Goal: Check status: Check status

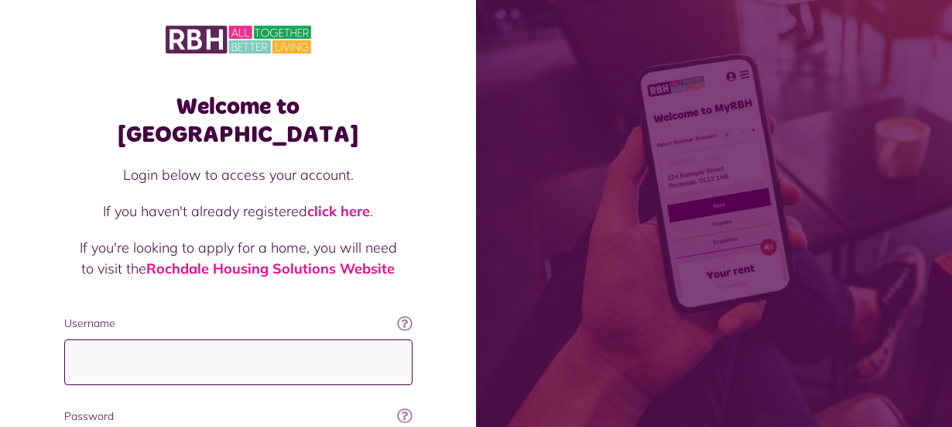
type input "**********"
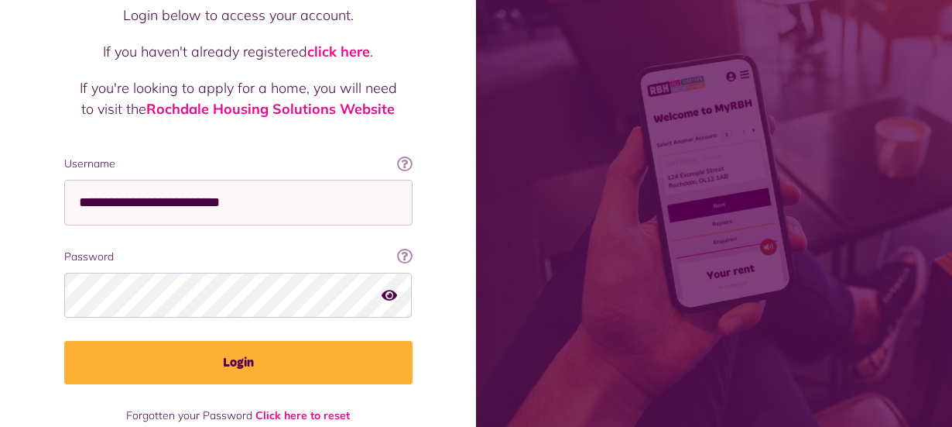
scroll to position [168, 0]
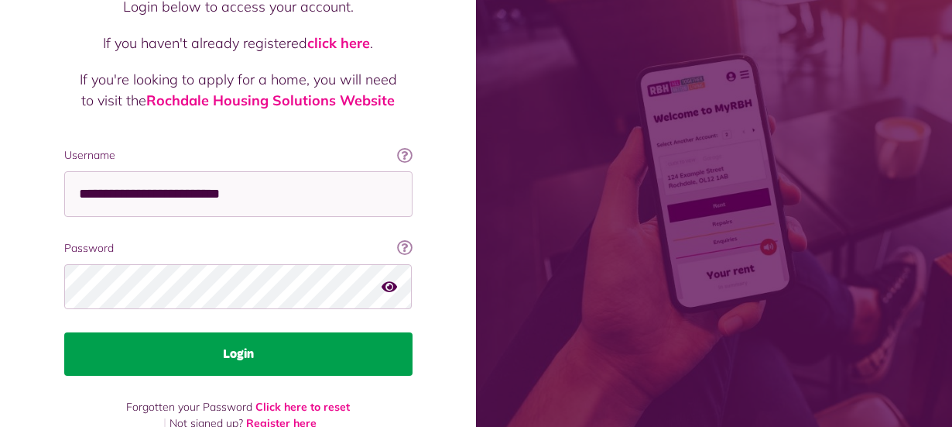
click at [362, 332] on button "Login" at bounding box center [238, 353] width 348 height 43
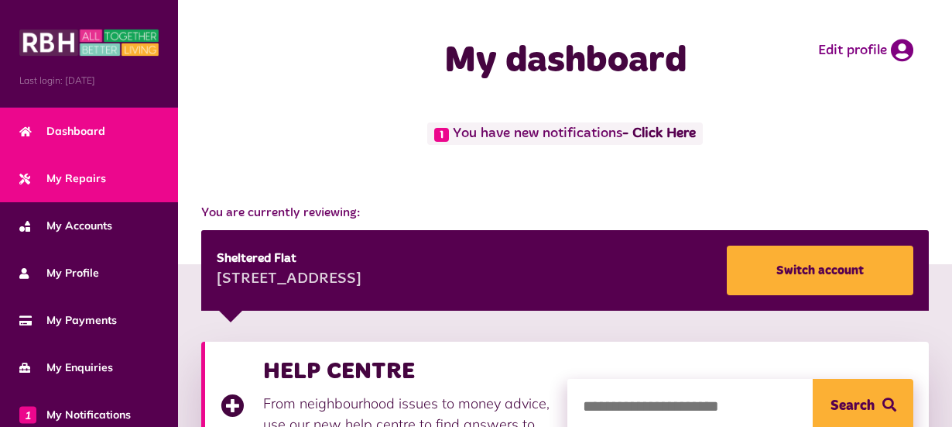
click at [116, 172] on link "My Repairs" at bounding box center [89, 178] width 178 height 47
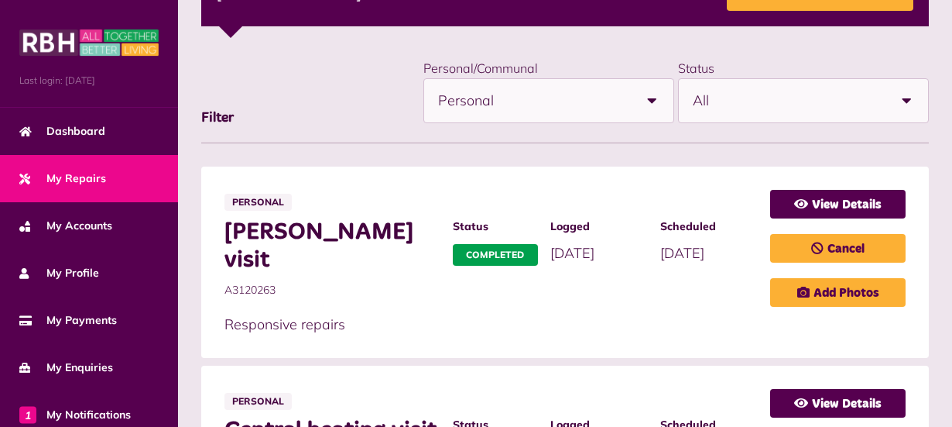
scroll to position [330, 0]
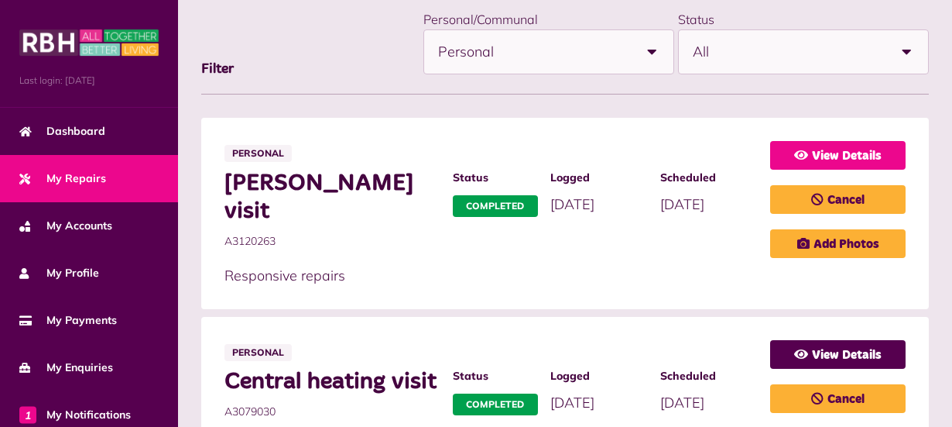
click at [860, 148] on link "View Details" at bounding box center [839, 155] width 136 height 29
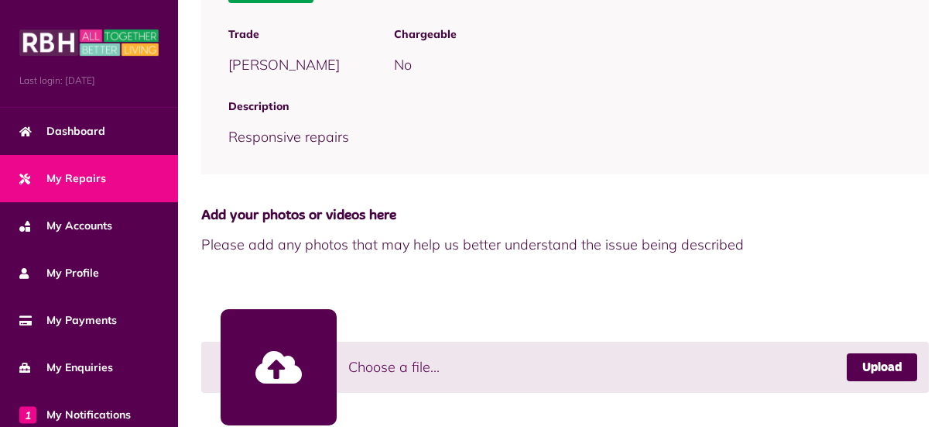
scroll to position [824, 0]
